Goal: Task Accomplishment & Management: Use online tool/utility

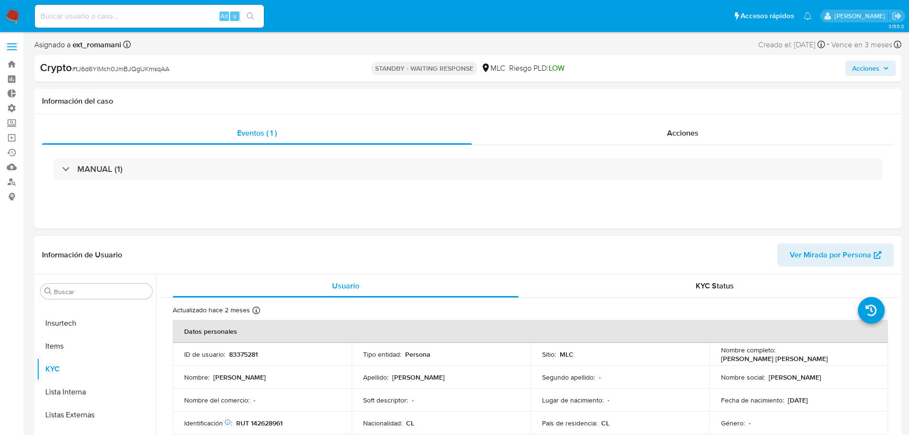
scroll to position [187, 0]
select select "10"
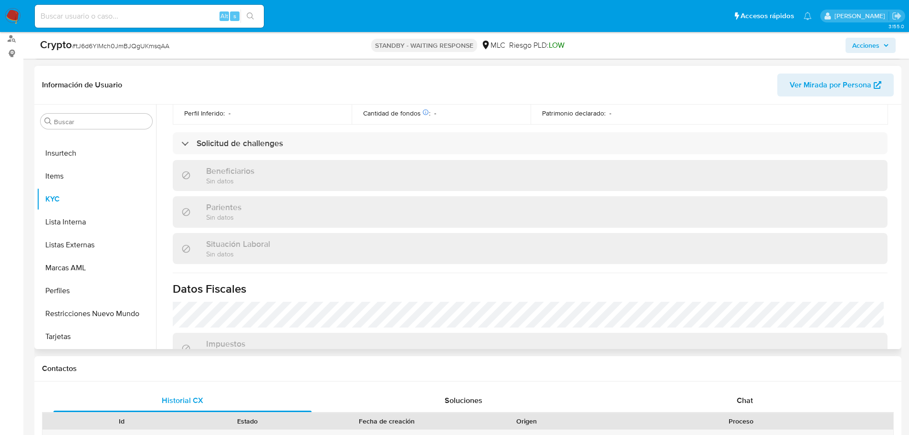
scroll to position [430, 0]
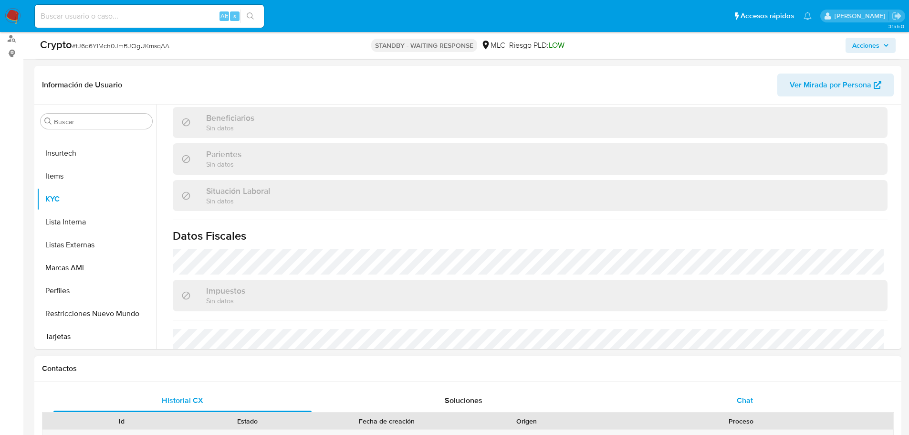
click at [725, 391] on div "Chat" at bounding box center [745, 400] width 258 height 23
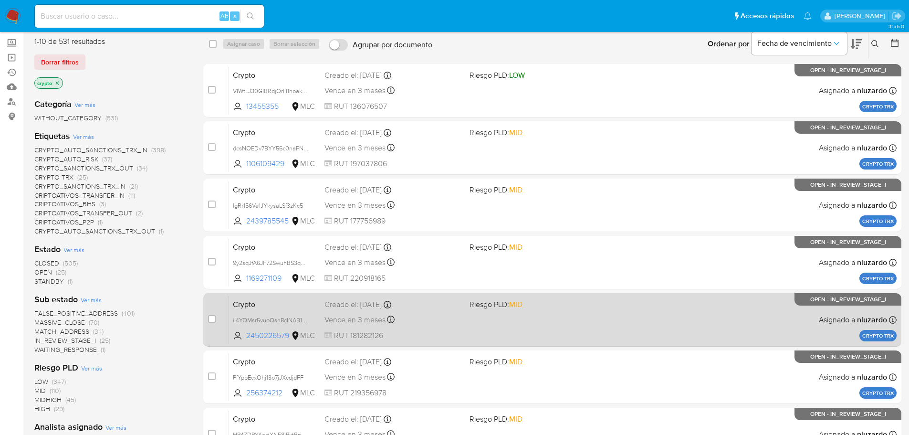
scroll to position [319, 0]
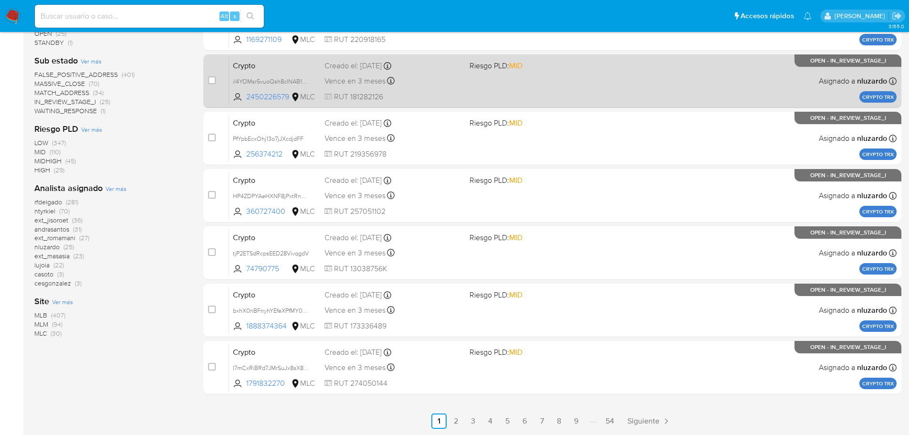
click at [457, 421] on link "2" at bounding box center [456, 420] width 15 height 15
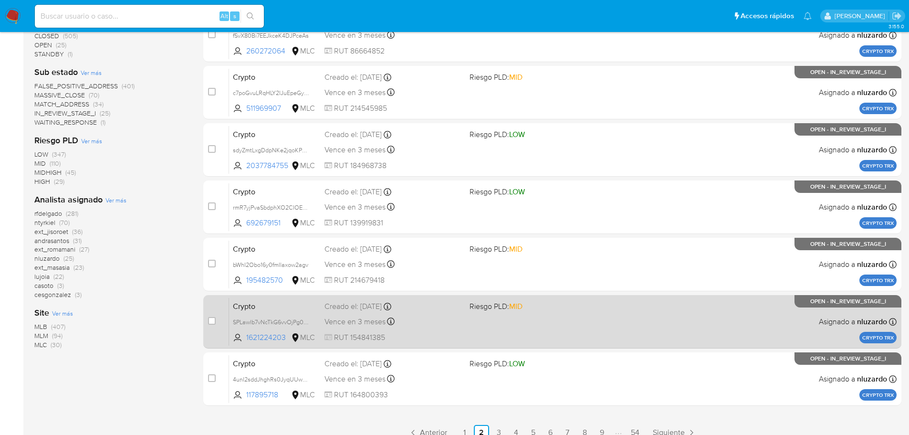
scroll to position [319, 0]
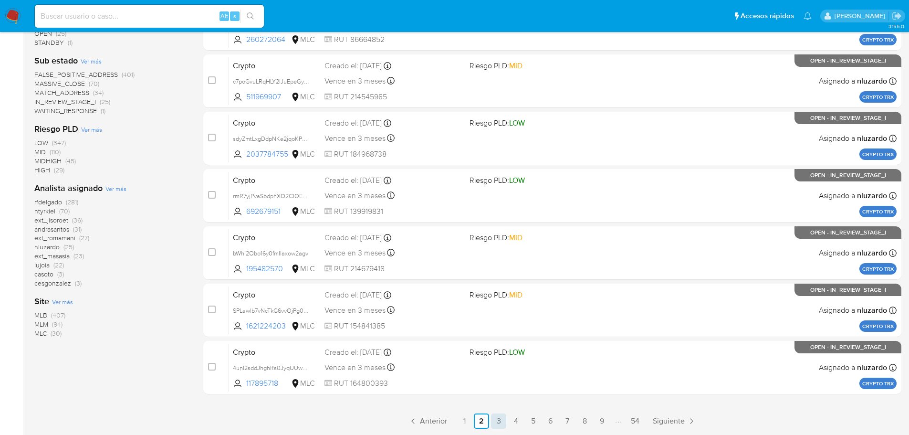
click at [499, 419] on link "3" at bounding box center [498, 420] width 15 height 15
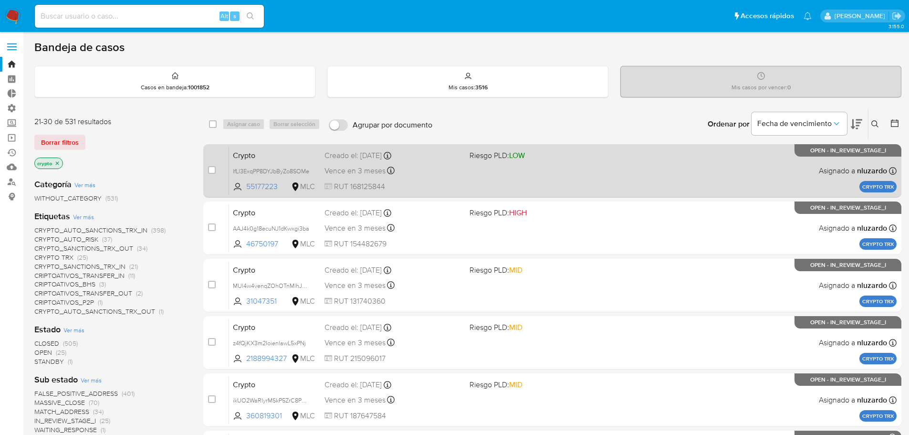
click at [419, 167] on div "Vence en 3 meses Vence el 18/11/2025 14:20:05" at bounding box center [393, 170] width 137 height 13
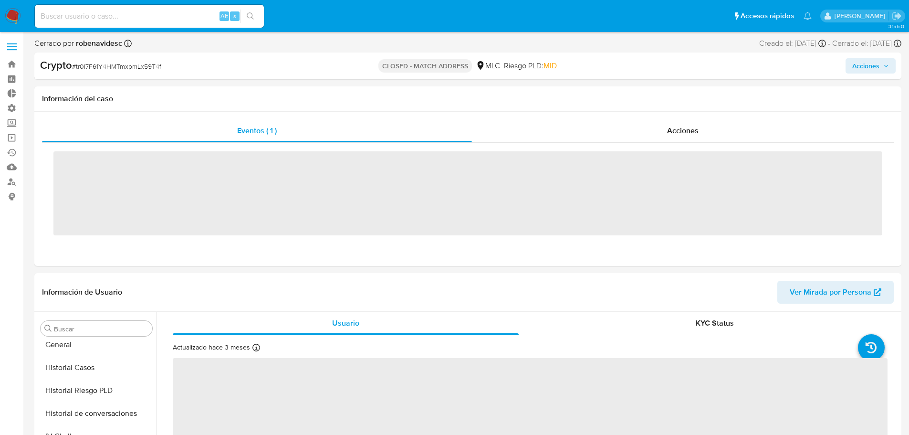
scroll to position [388, 0]
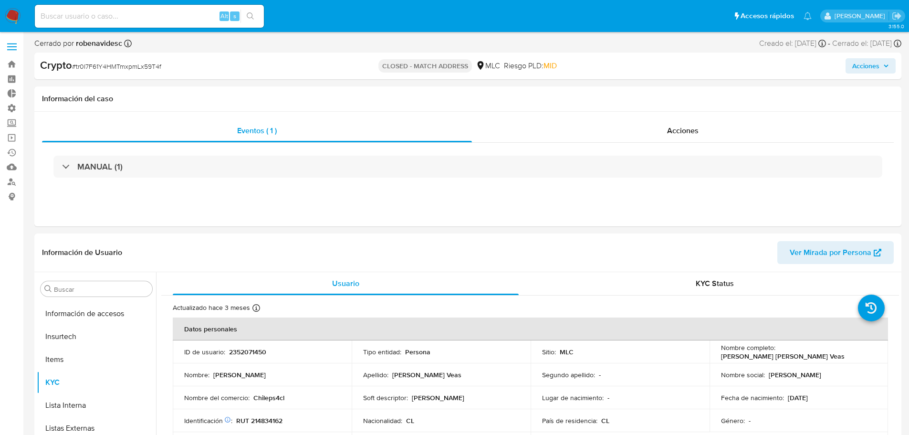
select select "10"
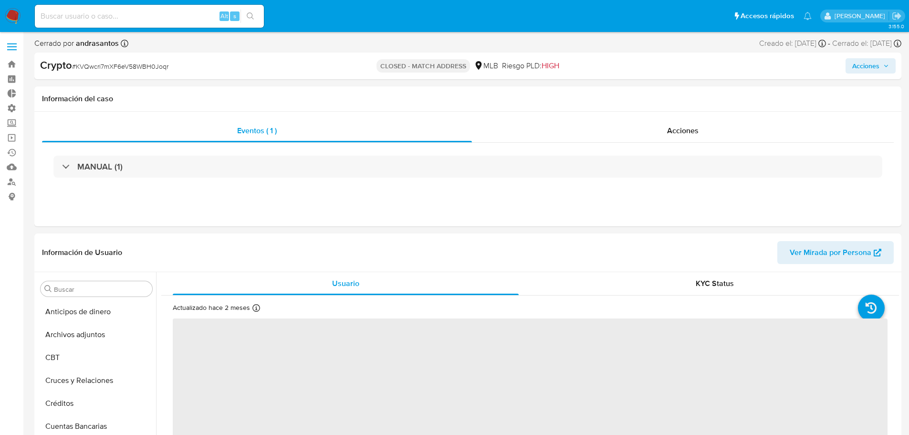
scroll to position [120, 0]
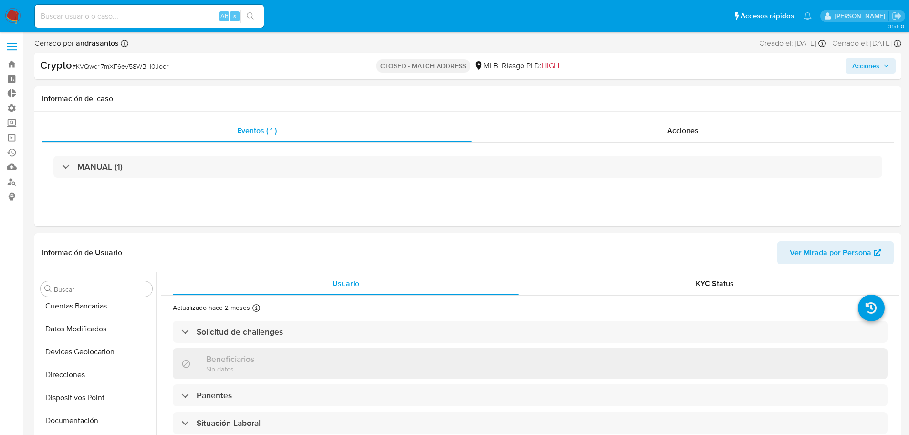
select select "10"
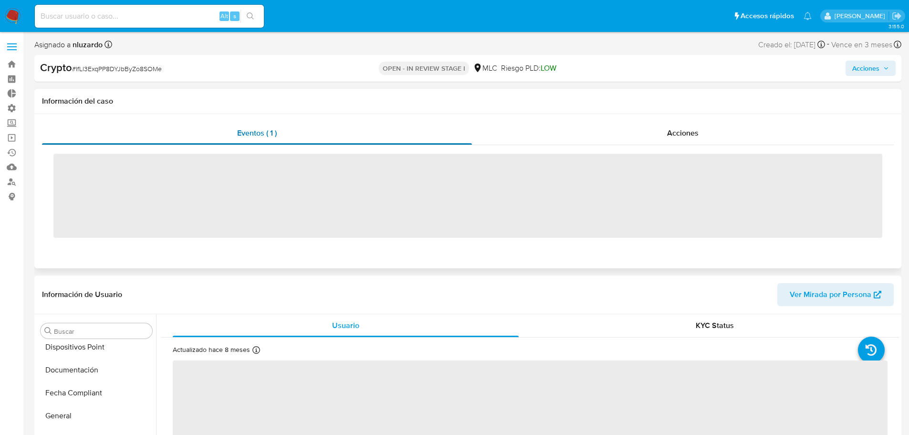
scroll to position [403, 0]
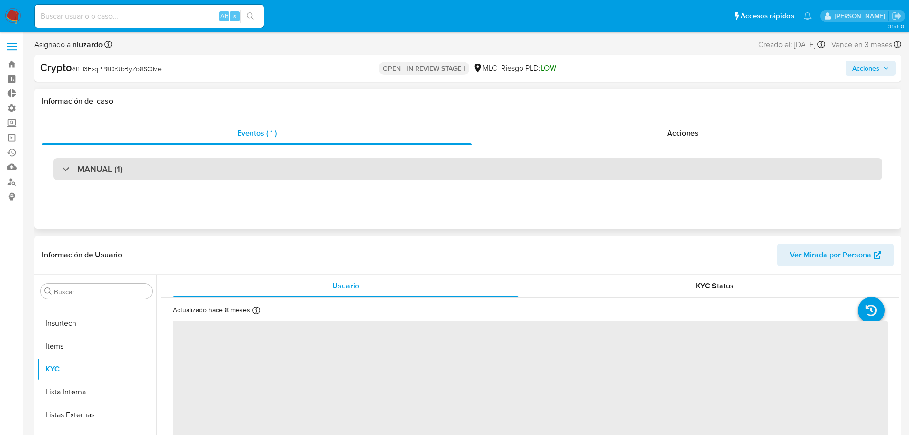
click at [421, 174] on div "MANUAL (1)" at bounding box center [467, 169] width 829 height 22
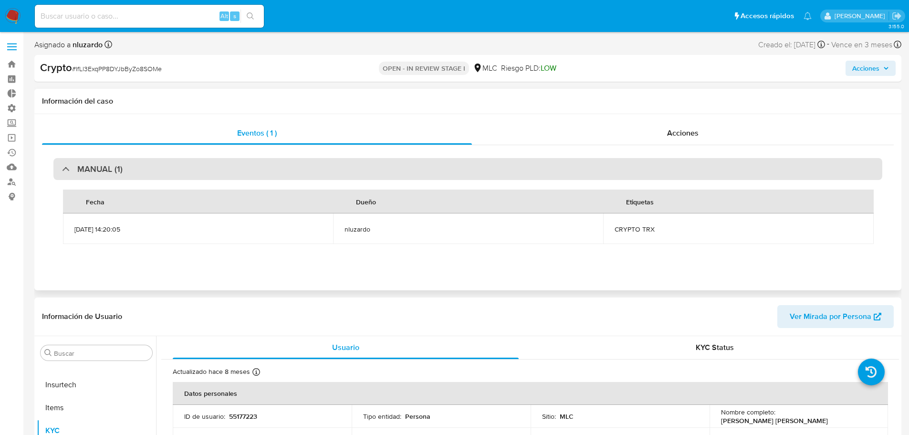
select select "10"
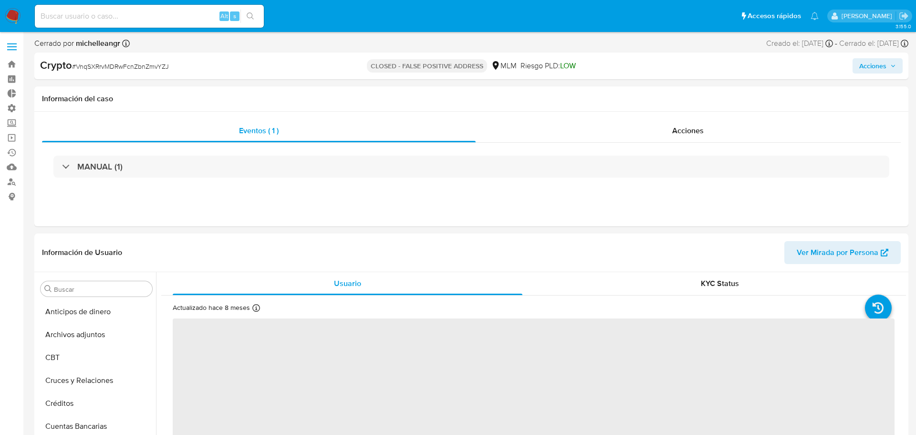
select select "10"
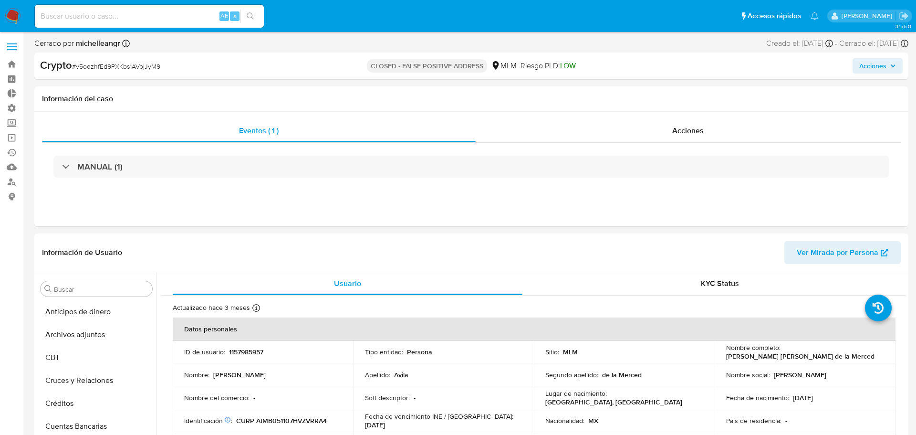
select select "10"
